Goal: Register for event/course

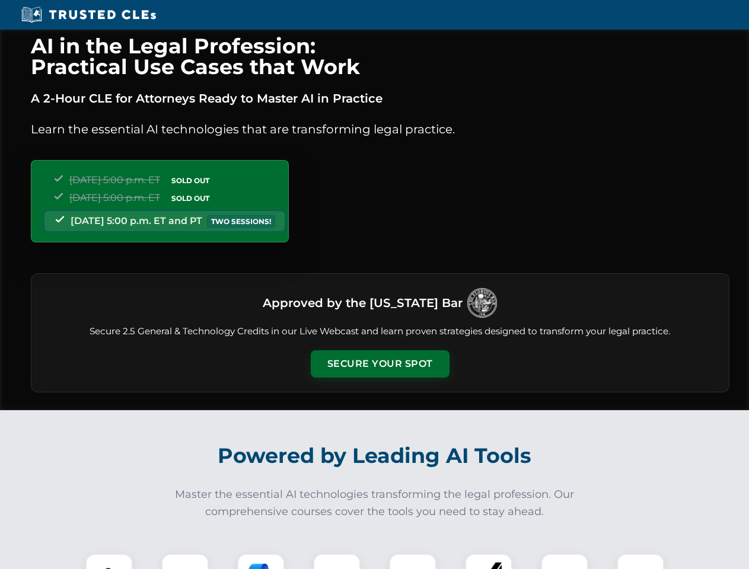
click at [380, 364] on button "Secure Your Spot" at bounding box center [380, 363] width 139 height 27
click at [109, 562] on img at bounding box center [109, 577] width 34 height 34
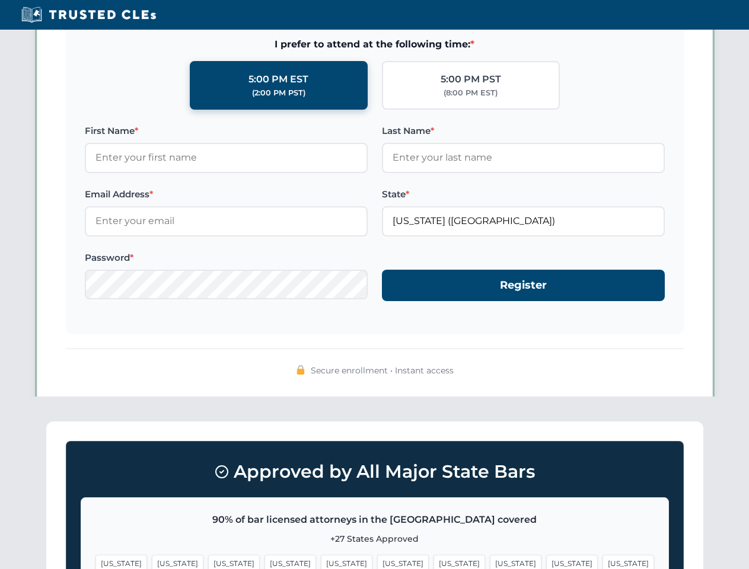
click at [434, 562] on span "[US_STATE]" at bounding box center [460, 563] width 52 height 17
click at [546, 562] on span "[US_STATE]" at bounding box center [572, 563] width 52 height 17
